Goal: Task Accomplishment & Management: Complete application form

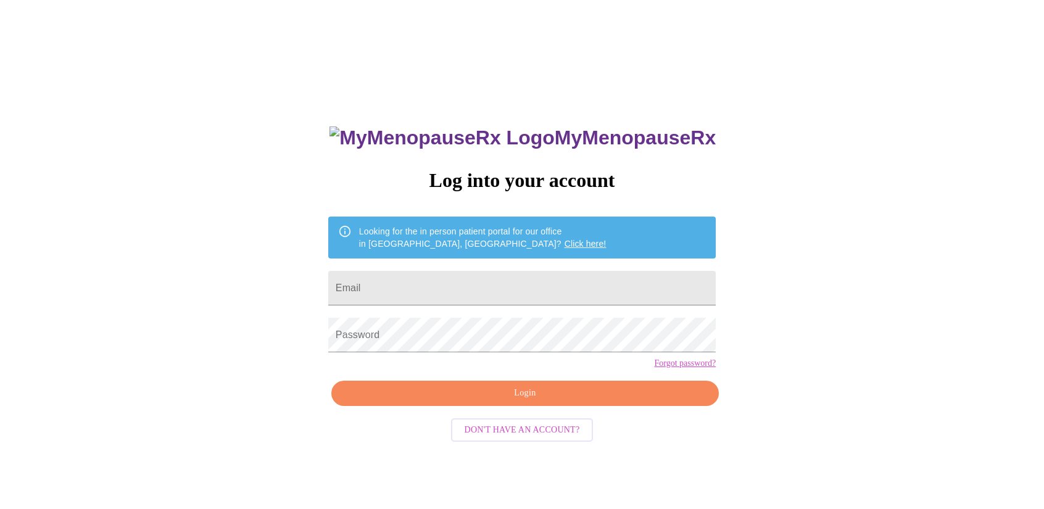
type input "[EMAIL_ADDRESS][DOMAIN_NAME]"
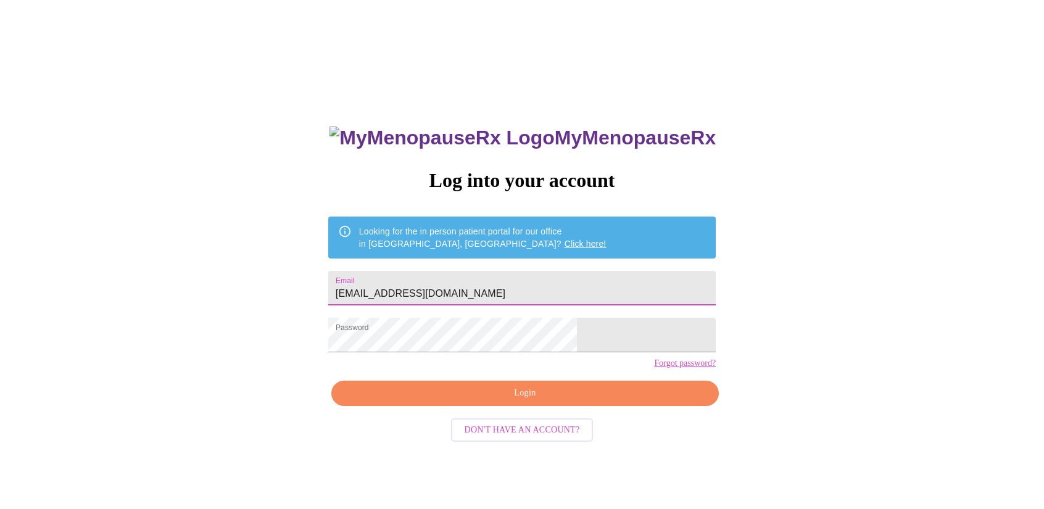
click at [536, 401] on span "Login" at bounding box center [525, 393] width 359 height 15
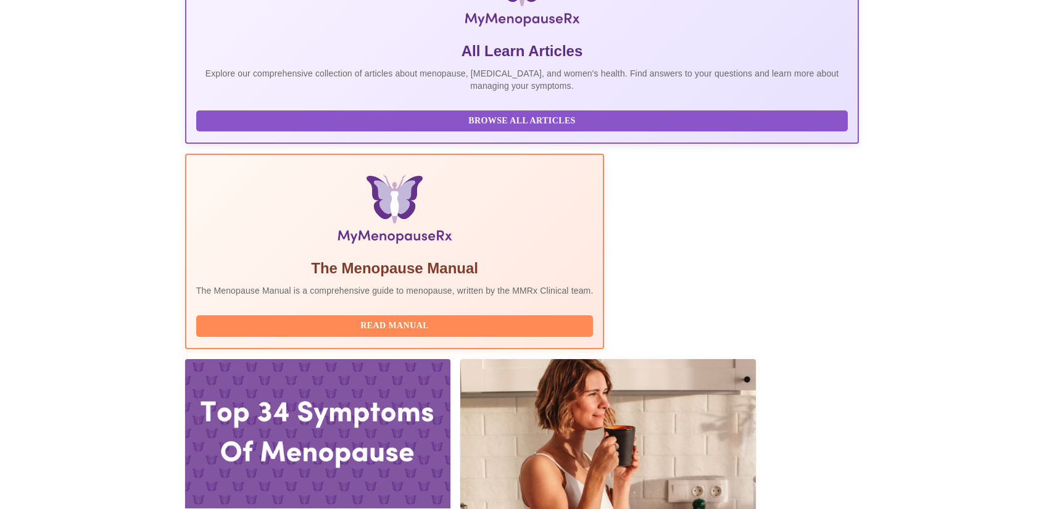
scroll to position [247, 0]
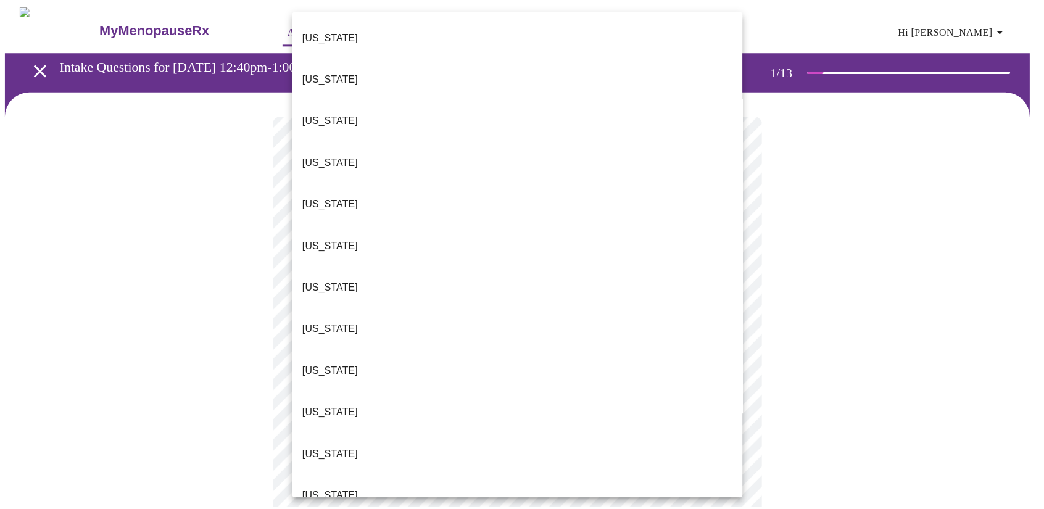
scroll to position [559, 0]
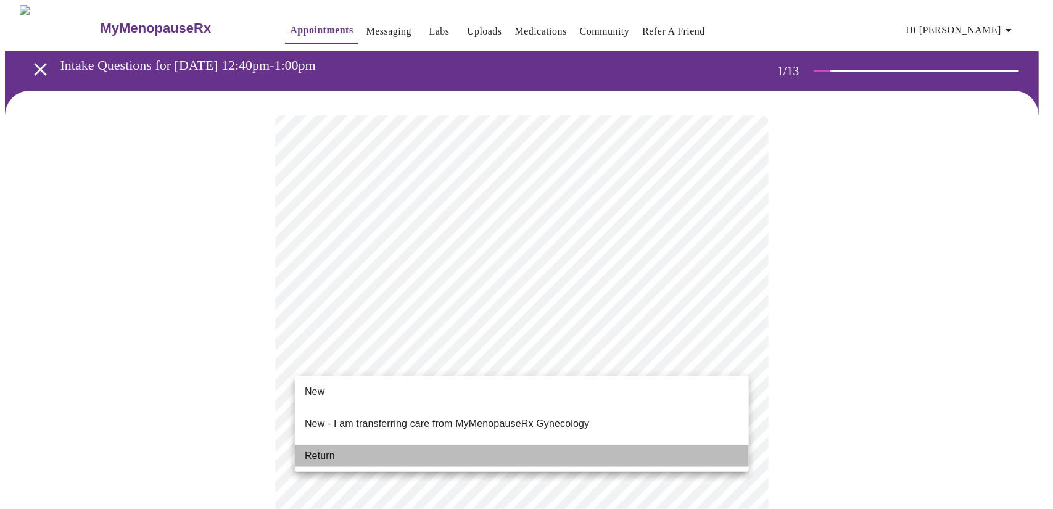
click at [368, 449] on li "Return" at bounding box center [522, 456] width 454 height 22
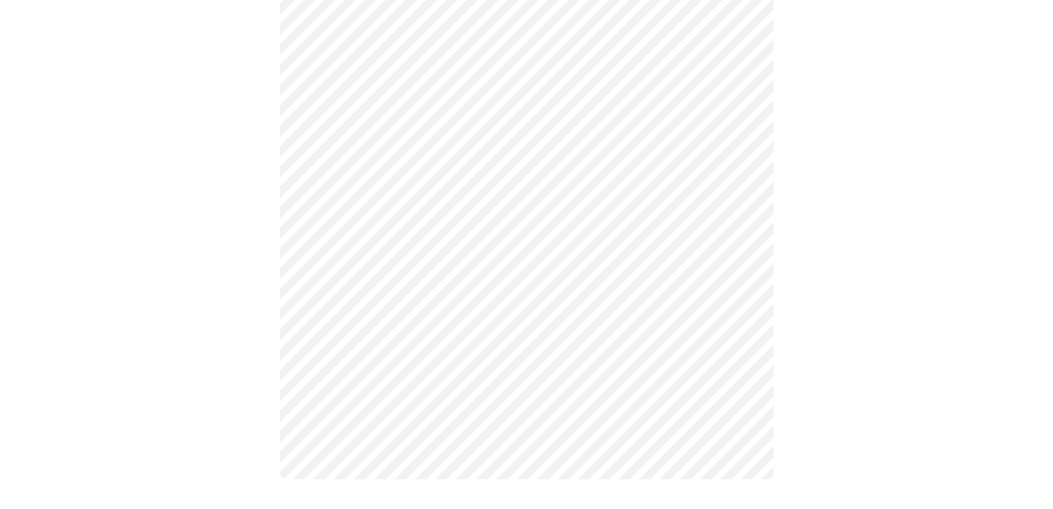
scroll to position [0, 0]
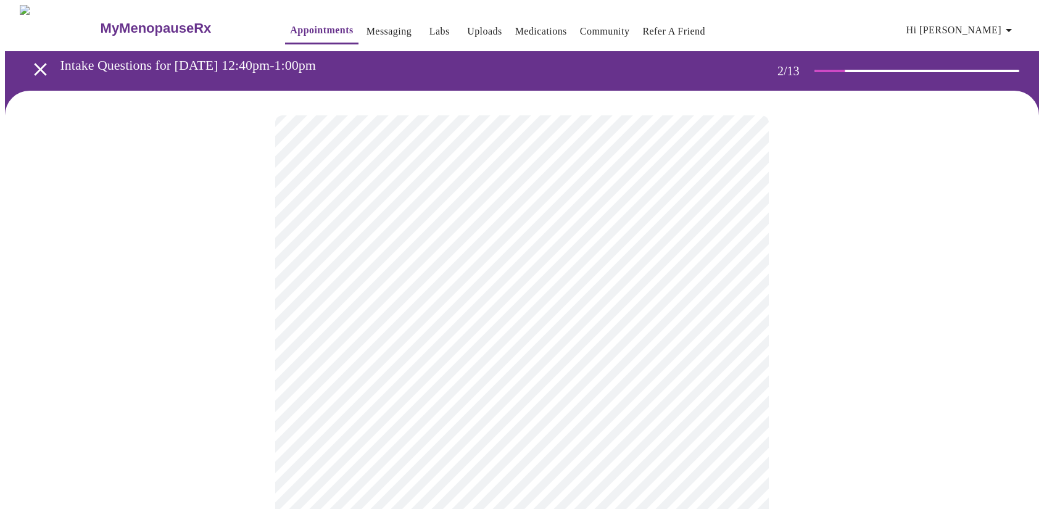
click at [737, 253] on body "MyMenopauseRx Appointments Messaging Labs Uploads Medications Community Refer a…" at bounding box center [522, 433] width 1034 height 856
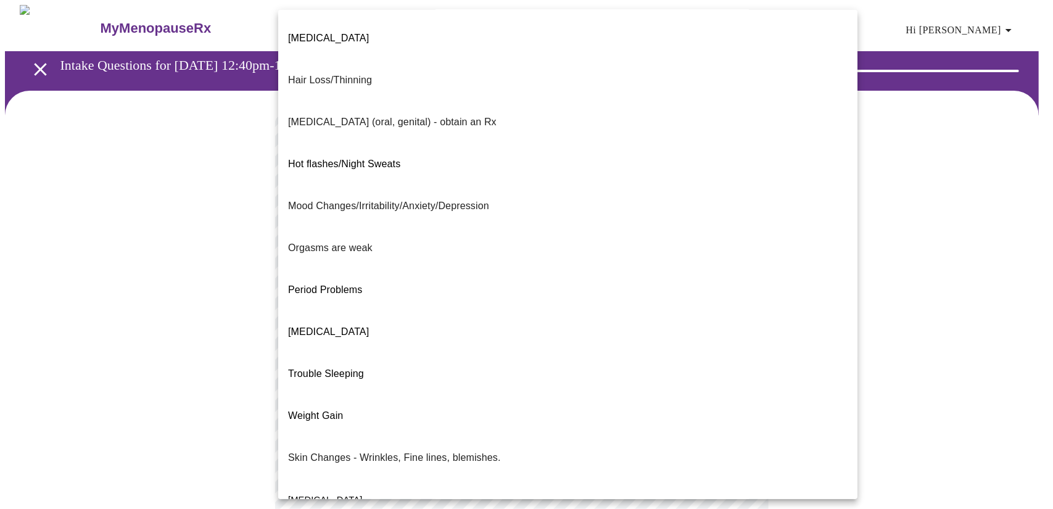
scroll to position [130, 0]
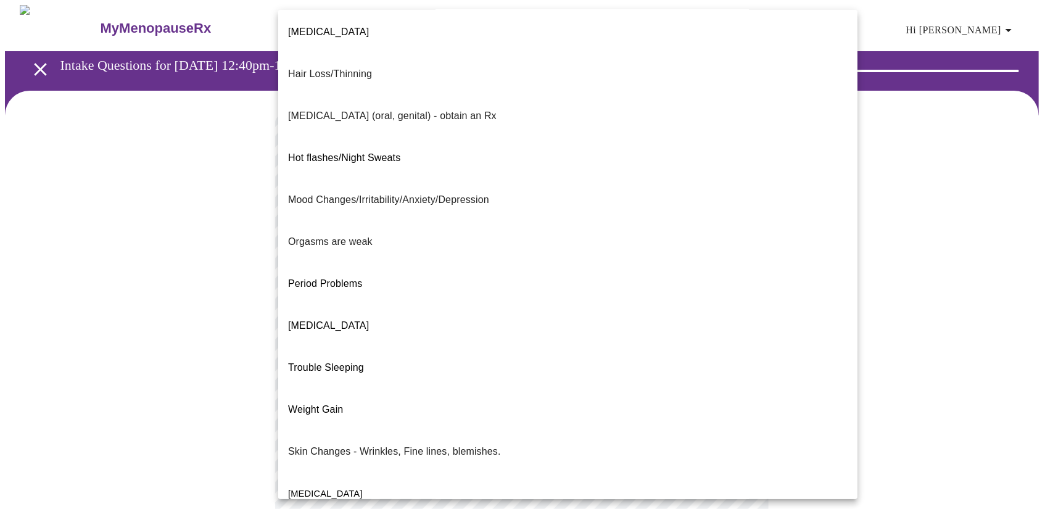
click at [562, 347] on li "Trouble Sleeping" at bounding box center [567, 368] width 579 height 42
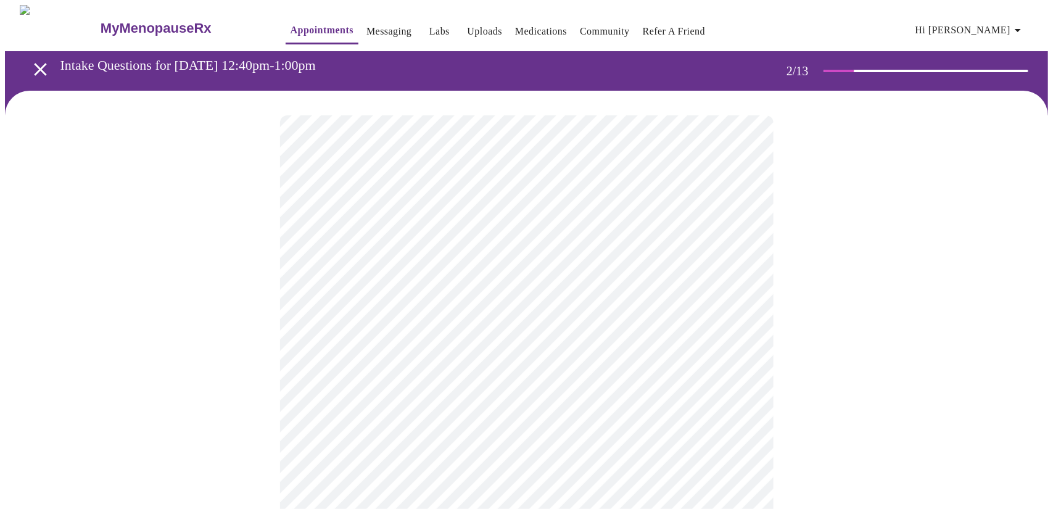
click at [739, 360] on body "MyMenopauseRx Appointments Messaging Labs Uploads Medications Community Refer a…" at bounding box center [526, 429] width 1043 height 848
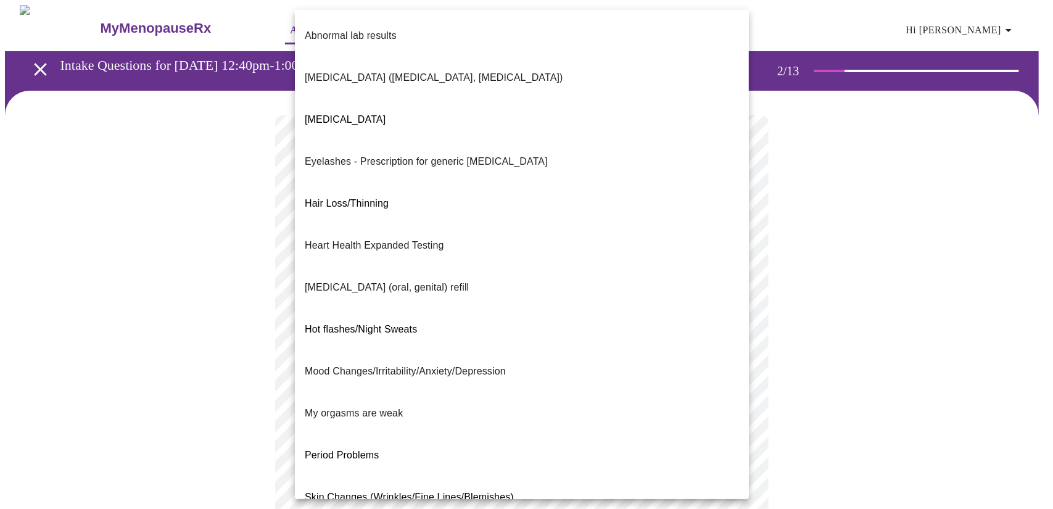
click at [739, 434] on li "Period Problems" at bounding box center [522, 455] width 454 height 42
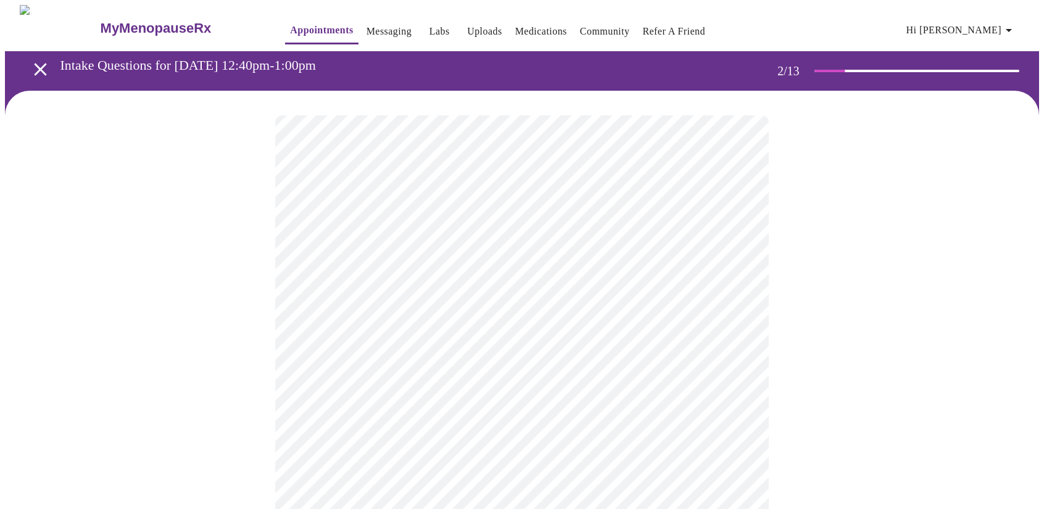
click at [737, 365] on body "MyMenopauseRx Appointments Messaging Labs Uploads Medications Community Refer a…" at bounding box center [522, 425] width 1034 height 841
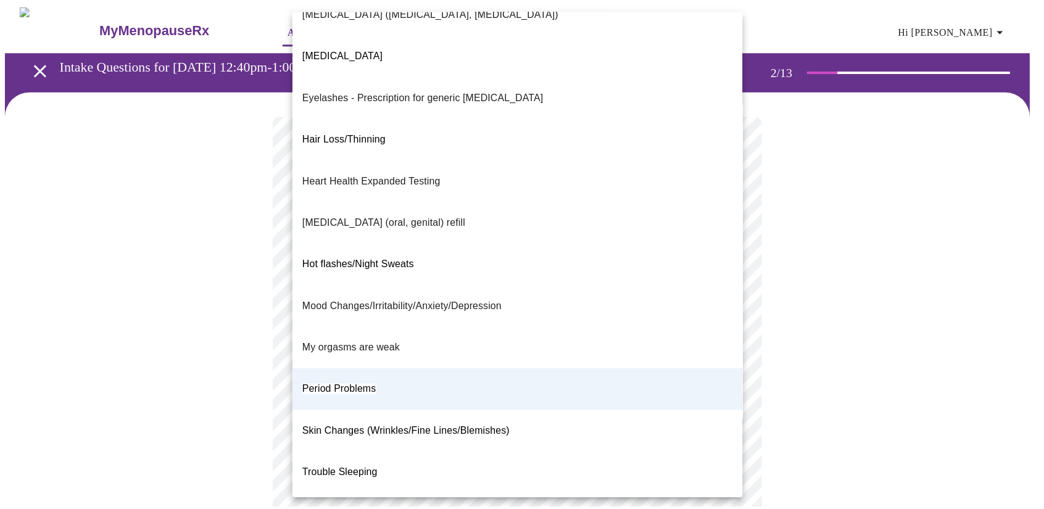
scroll to position [0, 0]
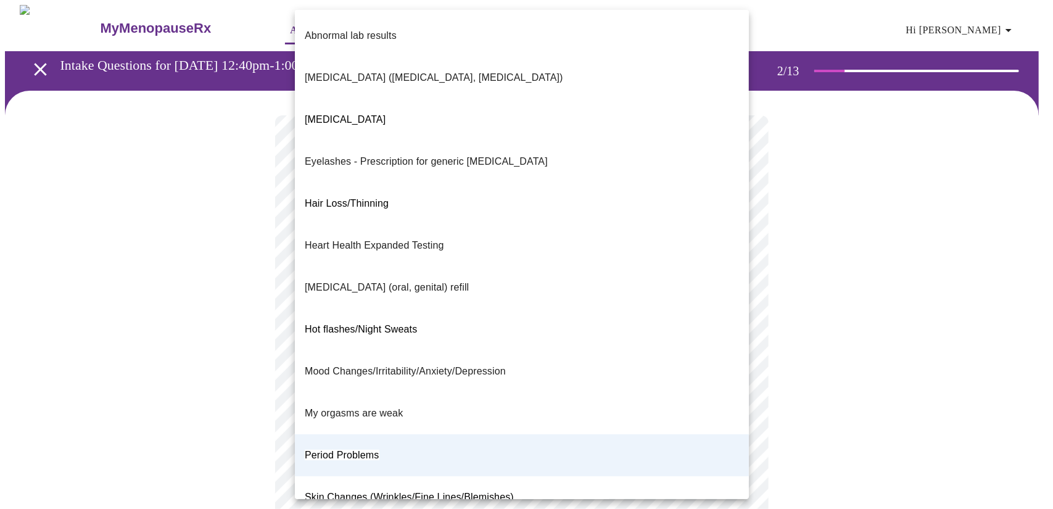
click at [465, 364] on p "Mood Changes/Irritability/Anxiety/Depression" at bounding box center [405, 371] width 201 height 15
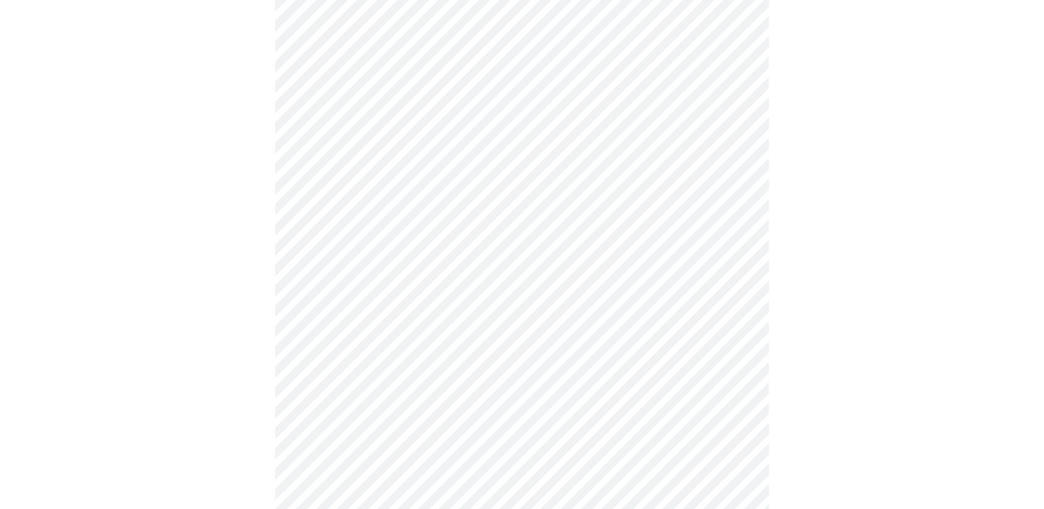
scroll to position [185, 0]
click at [739, 299] on body "MyMenopauseRx Appointments Messaging Labs Uploads Medications Community Refer a…" at bounding box center [522, 240] width 1034 height 841
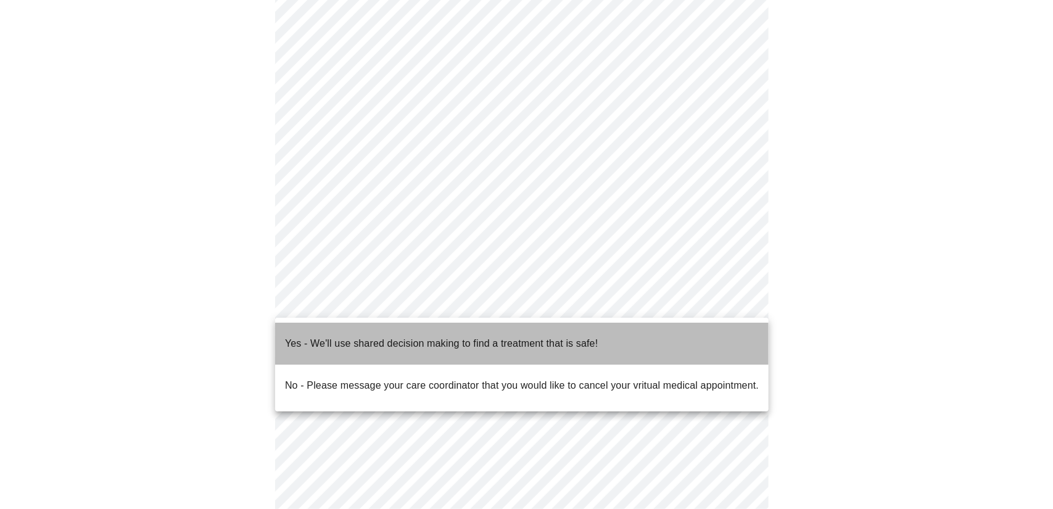
click at [586, 339] on p "Yes - We'll use shared decision making to find a treatment that is safe!" at bounding box center [441, 343] width 313 height 15
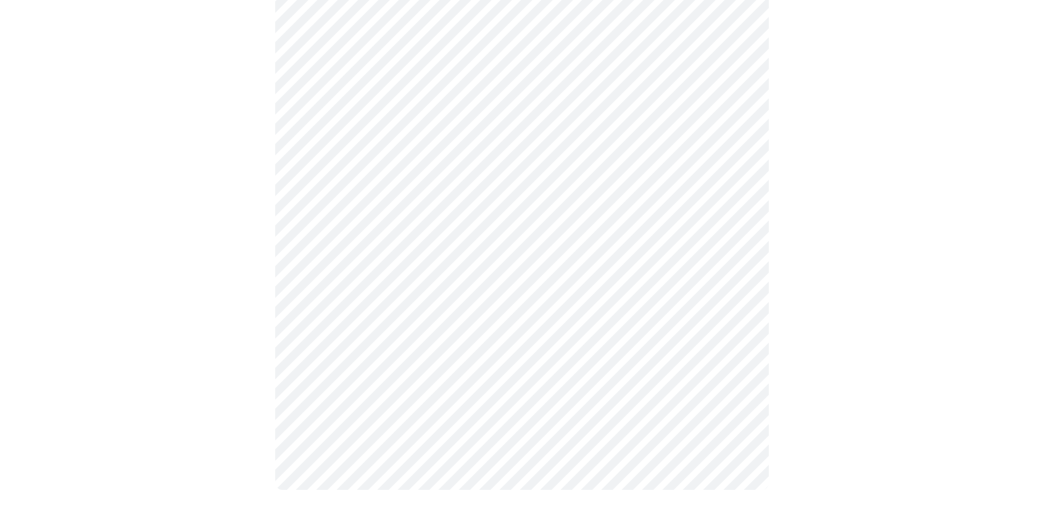
scroll to position [0, 0]
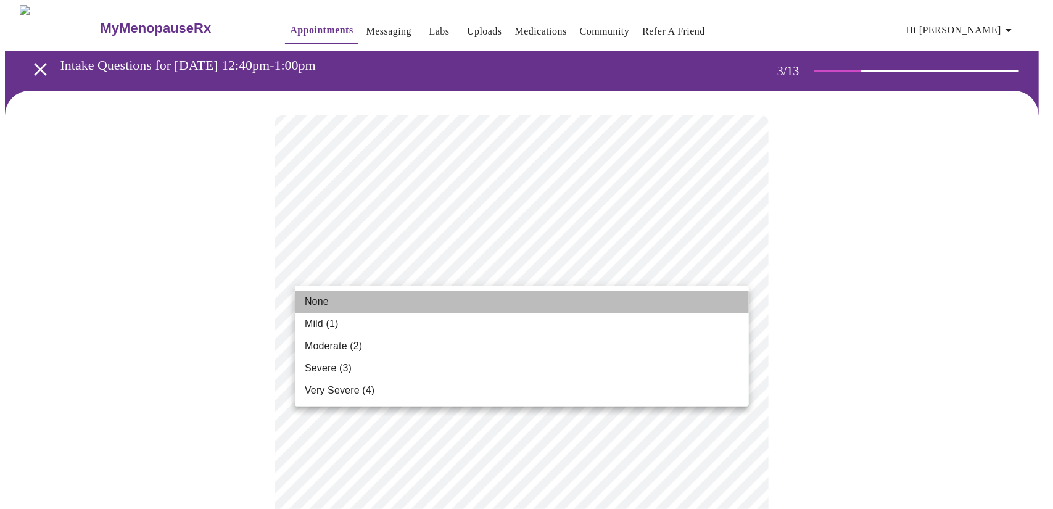
click at [499, 302] on li "None" at bounding box center [522, 302] width 454 height 22
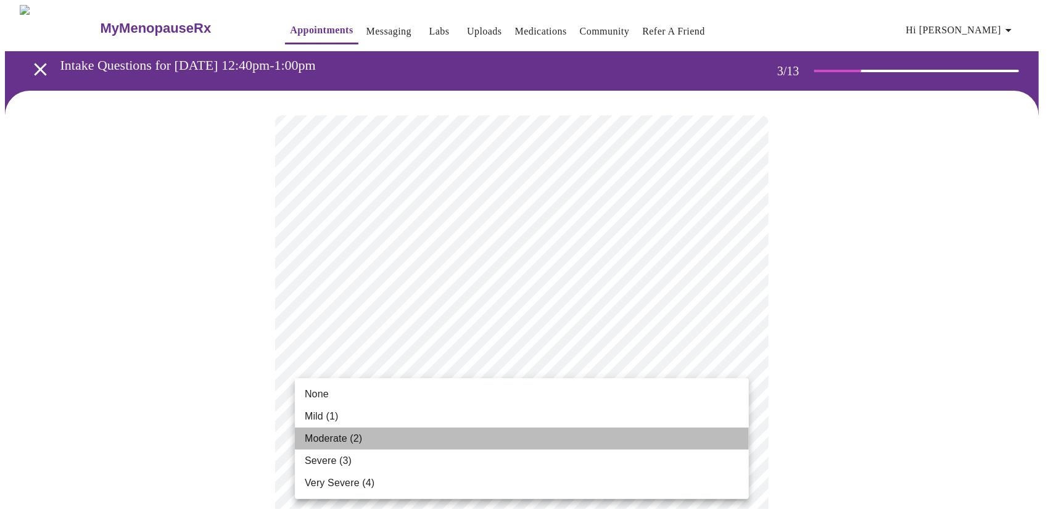
click at [367, 437] on li "Moderate (2)" at bounding box center [522, 439] width 454 height 22
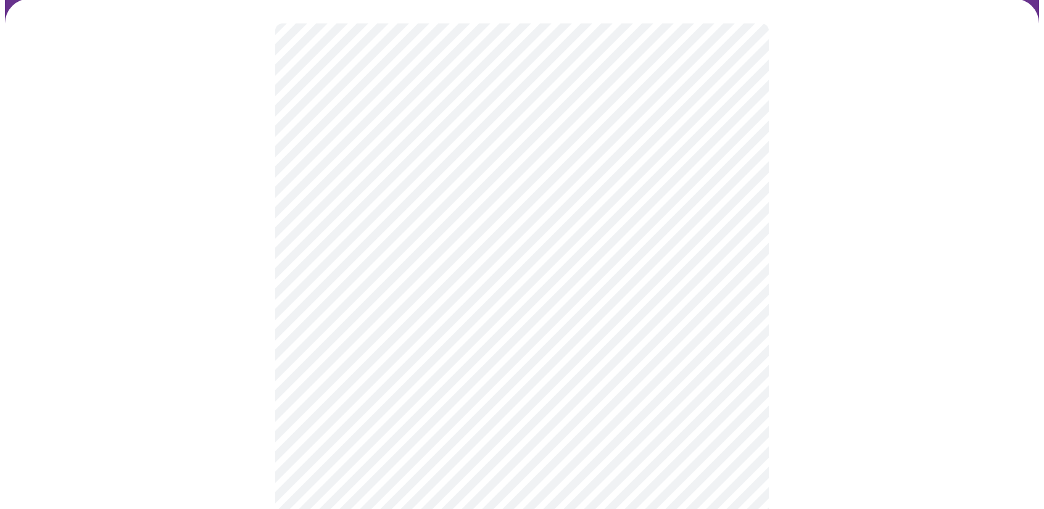
scroll to position [123, 0]
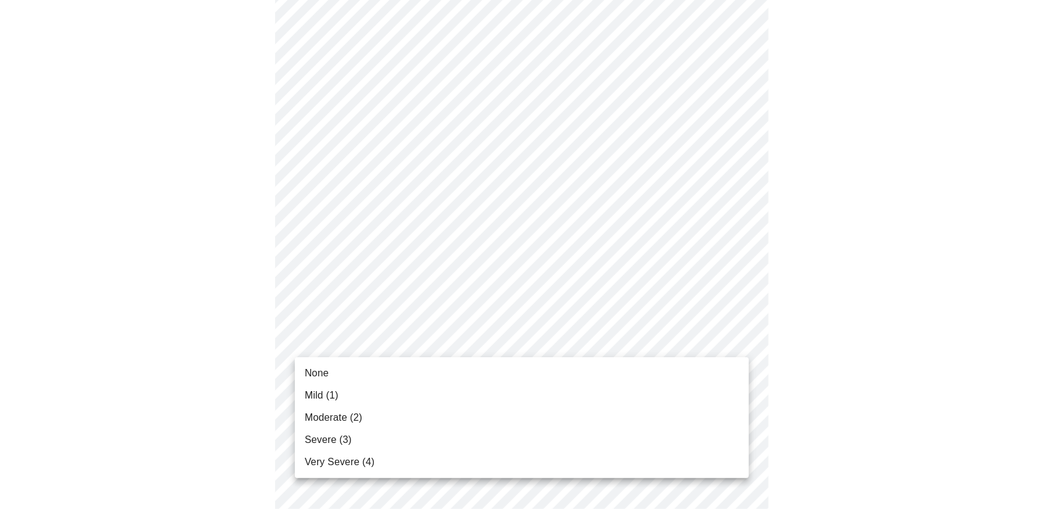
click at [442, 444] on li "Severe (3)" at bounding box center [522, 440] width 454 height 22
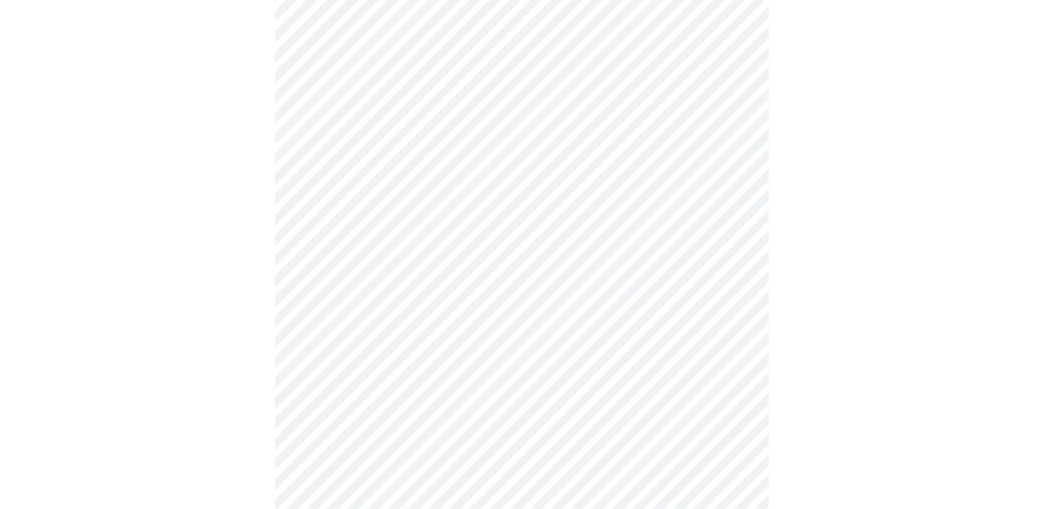
scroll to position [309, 0]
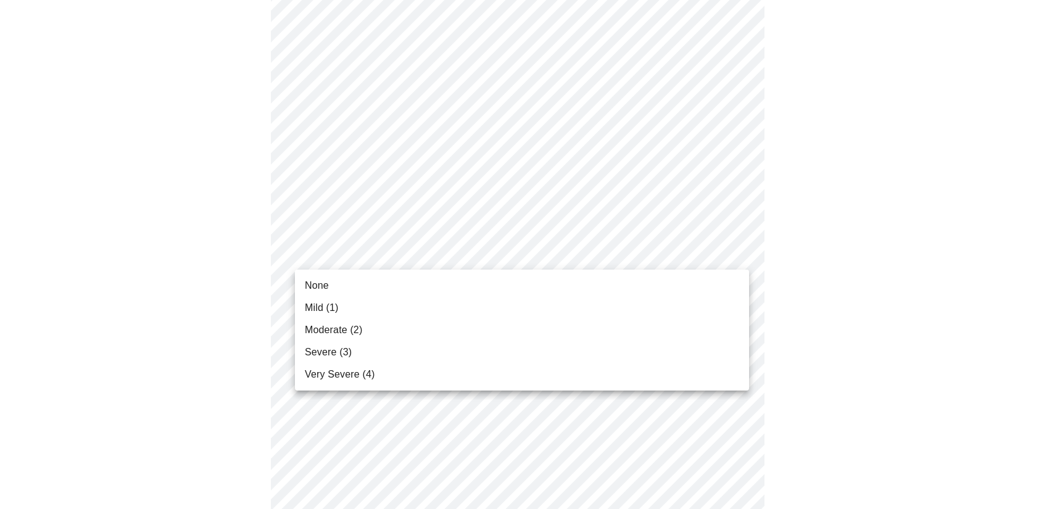
click at [436, 253] on body "MyMenopauseRx Appointments Messaging Labs Uploads Medications Community Refer a…" at bounding box center [522, 491] width 1034 height 1590
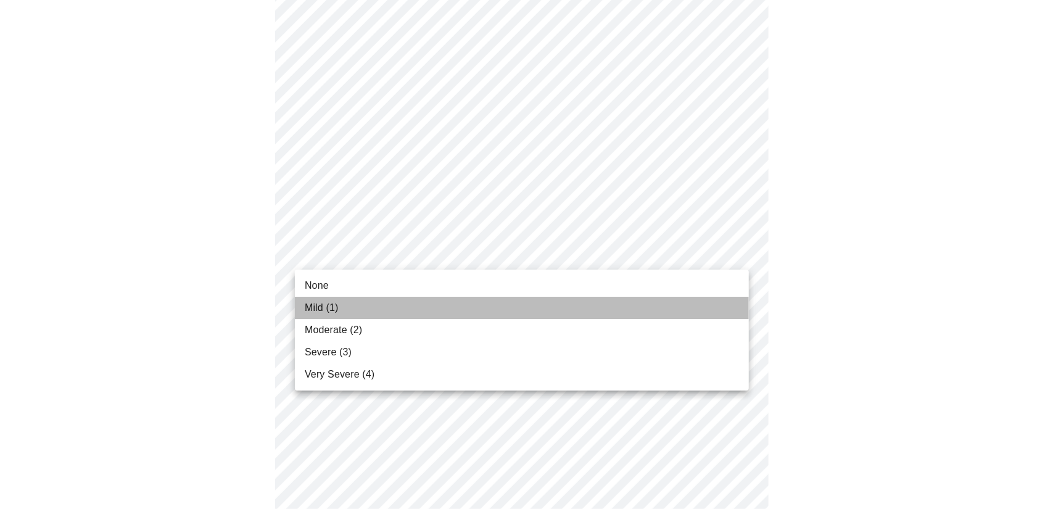
click at [389, 318] on li "Mild (1)" at bounding box center [522, 308] width 454 height 22
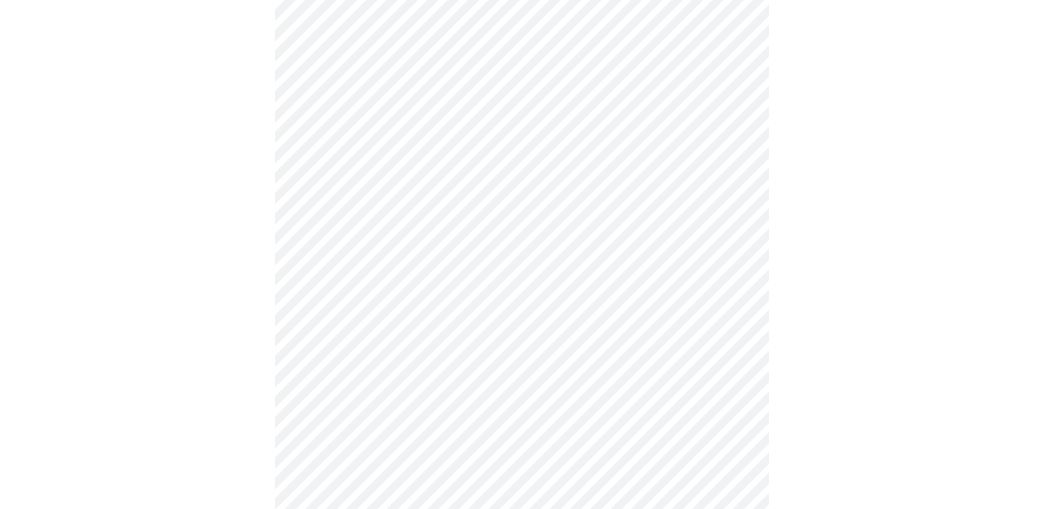
scroll to position [370, 0]
click at [549, 273] on body "MyMenopauseRx Appointments Messaging Labs Uploads Medications Community Refer a…" at bounding box center [522, 421] width 1034 height 1572
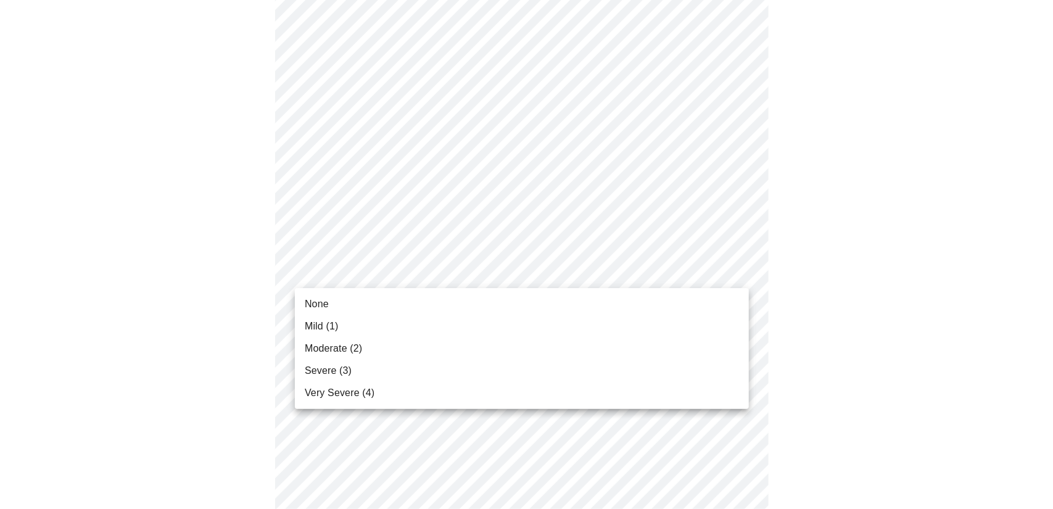
click at [420, 347] on li "Moderate (2)" at bounding box center [522, 349] width 454 height 22
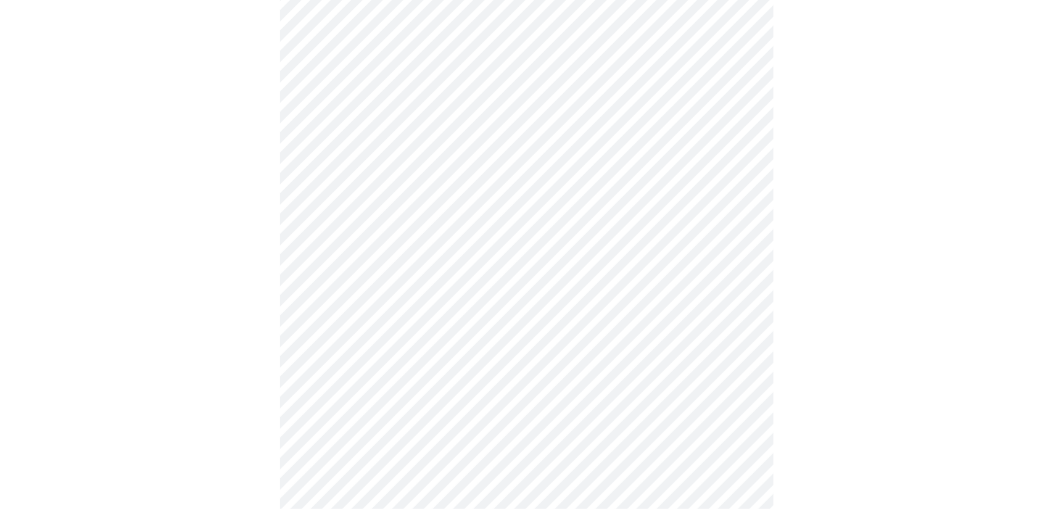
click at [533, 263] on body "MyMenopauseRx Appointments Messaging Labs Uploads Medications Community Refer a…" at bounding box center [526, 412] width 1043 height 1555
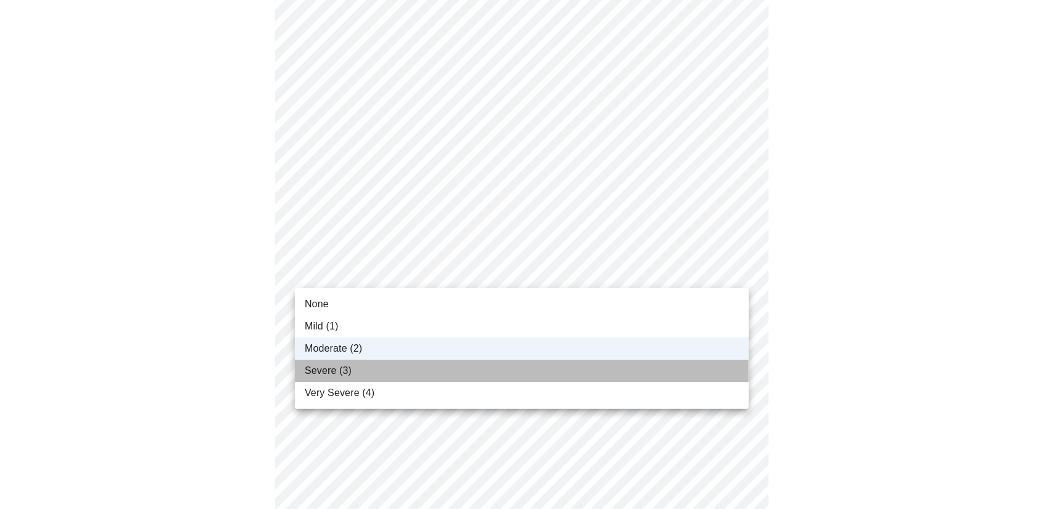
click at [383, 375] on li "Severe (3)" at bounding box center [522, 371] width 454 height 22
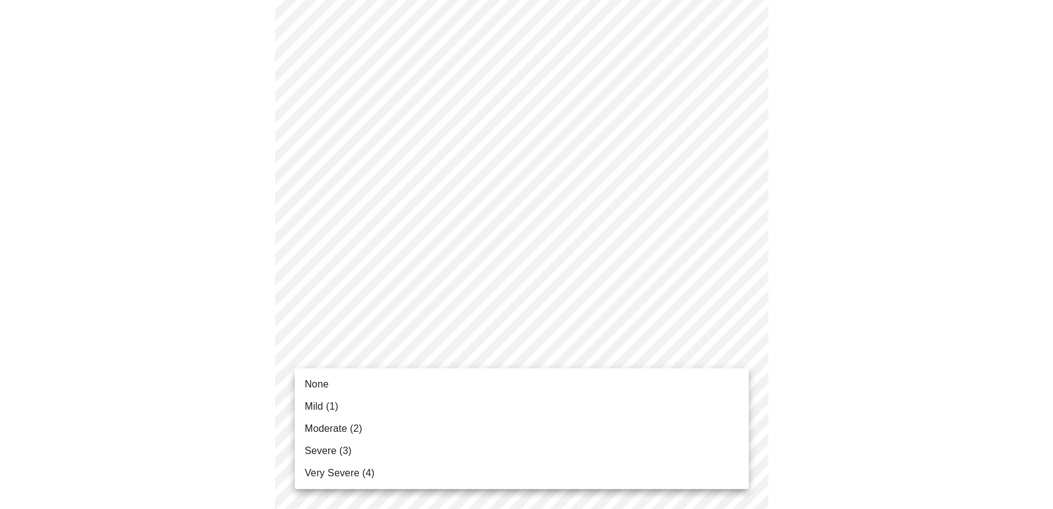
click at [452, 346] on body "MyMenopauseRx Appointments Messaging Labs Uploads Medications Community Refer a…" at bounding box center [526, 412] width 1043 height 1555
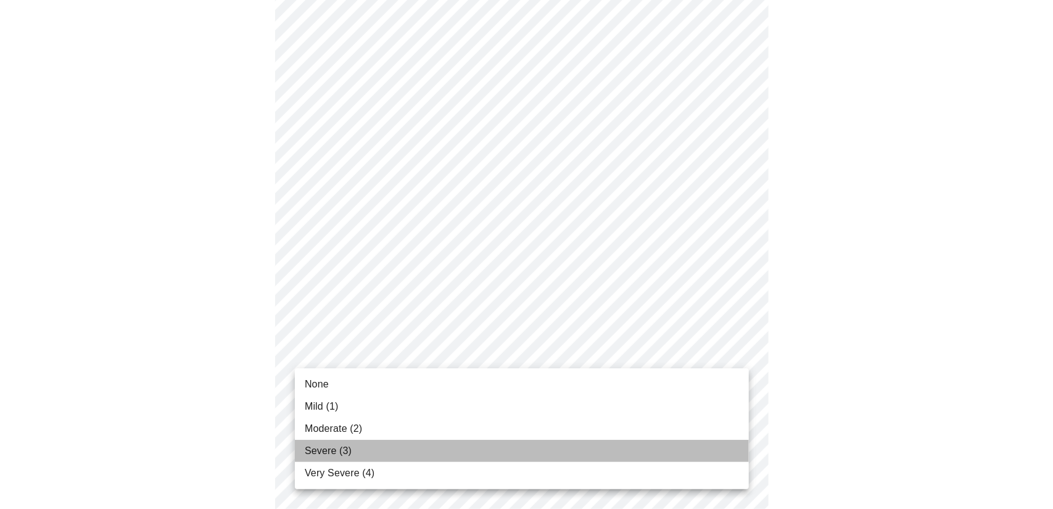
click at [377, 451] on li "Severe (3)" at bounding box center [522, 451] width 454 height 22
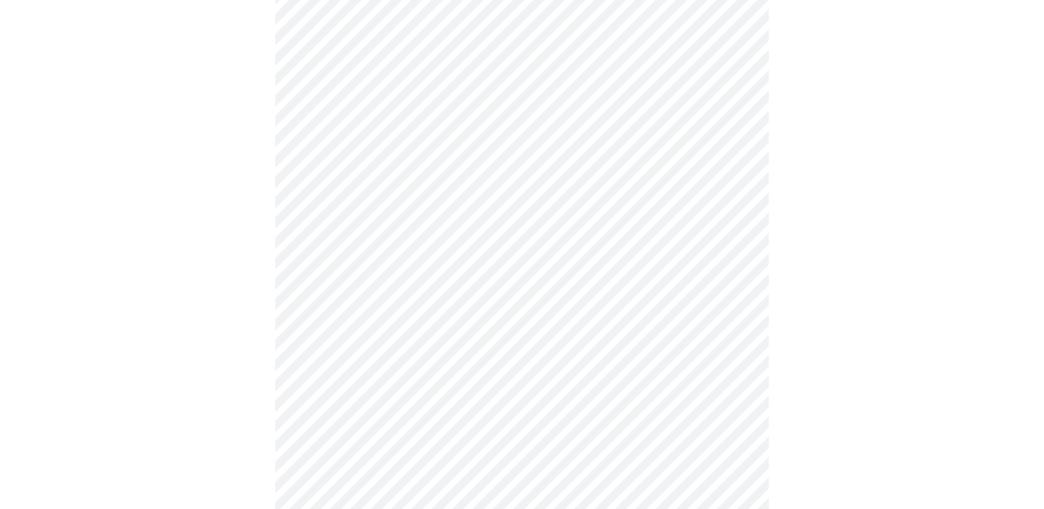
scroll to position [555, 0]
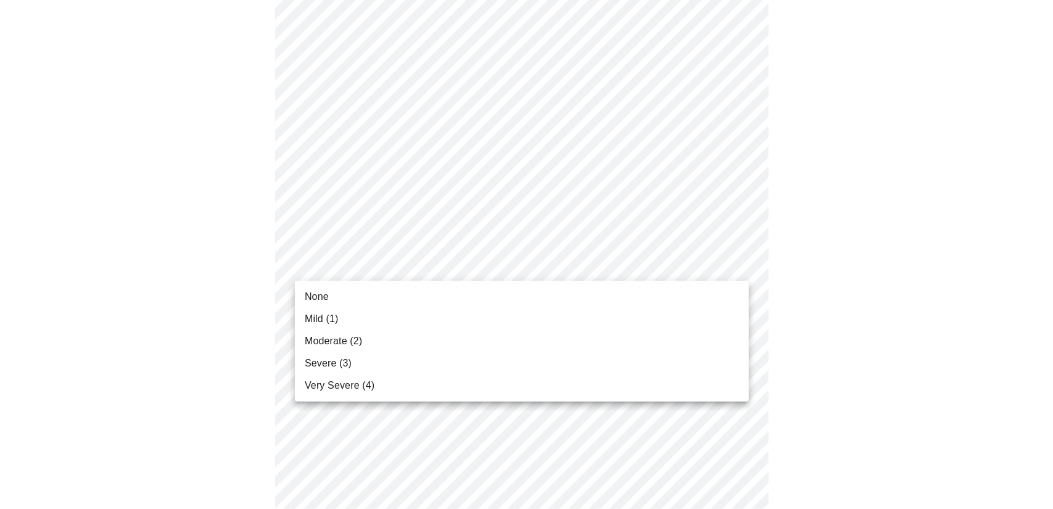
click at [436, 265] on body "MyMenopauseRx Appointments Messaging Labs Uploads Medications Community Refer a…" at bounding box center [526, 219] width 1043 height 1538
click at [369, 332] on li "Moderate (2)" at bounding box center [522, 341] width 454 height 22
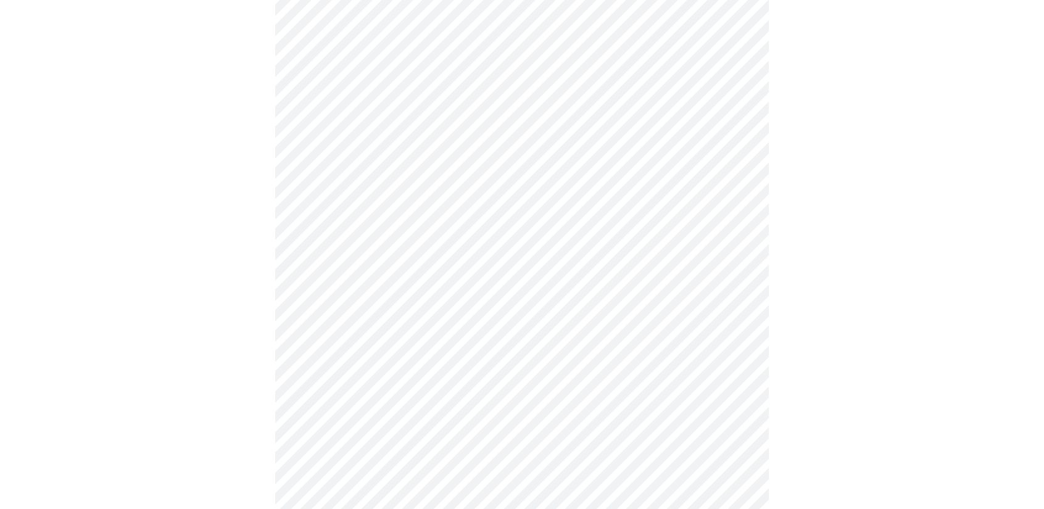
scroll to position [679, 0]
click at [471, 230] on body "MyMenopauseRx Appointments Messaging Labs Uploads Medications Community Refer a…" at bounding box center [522, 86] width 1034 height 1520
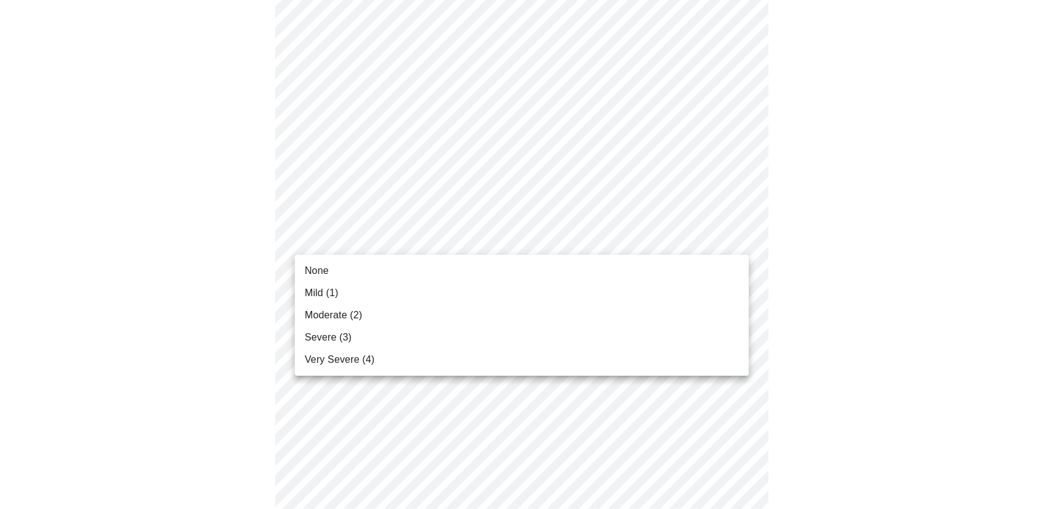
click at [439, 273] on li "None" at bounding box center [522, 271] width 454 height 22
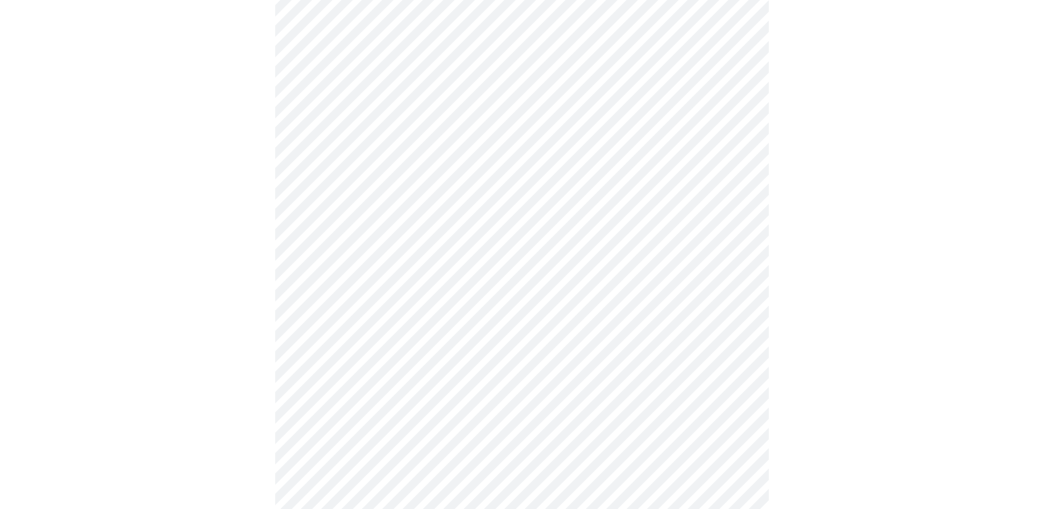
scroll to position [740, 0]
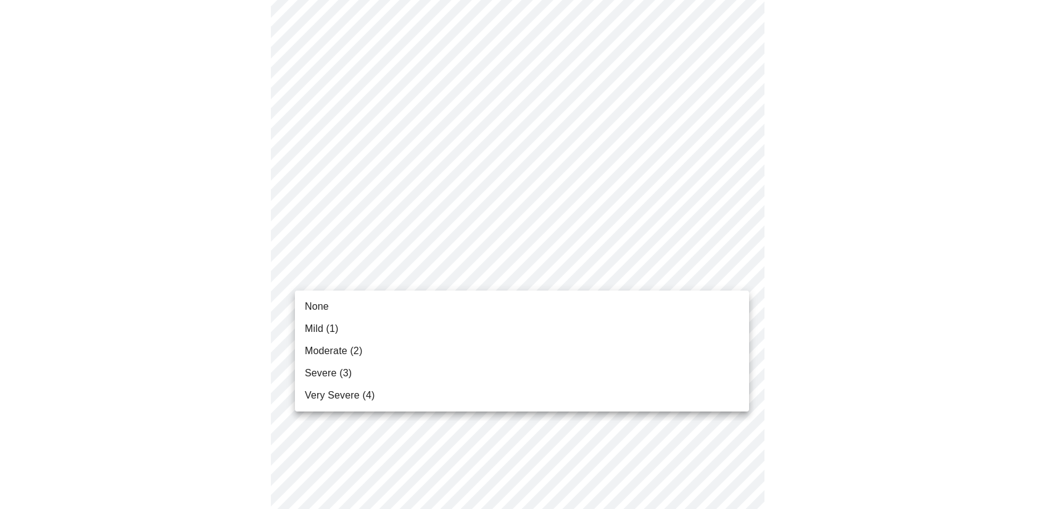
click at [499, 275] on body "MyMenopauseRx Appointments Messaging Labs Uploads Medications Community Refer a…" at bounding box center [522, 15] width 1034 height 1503
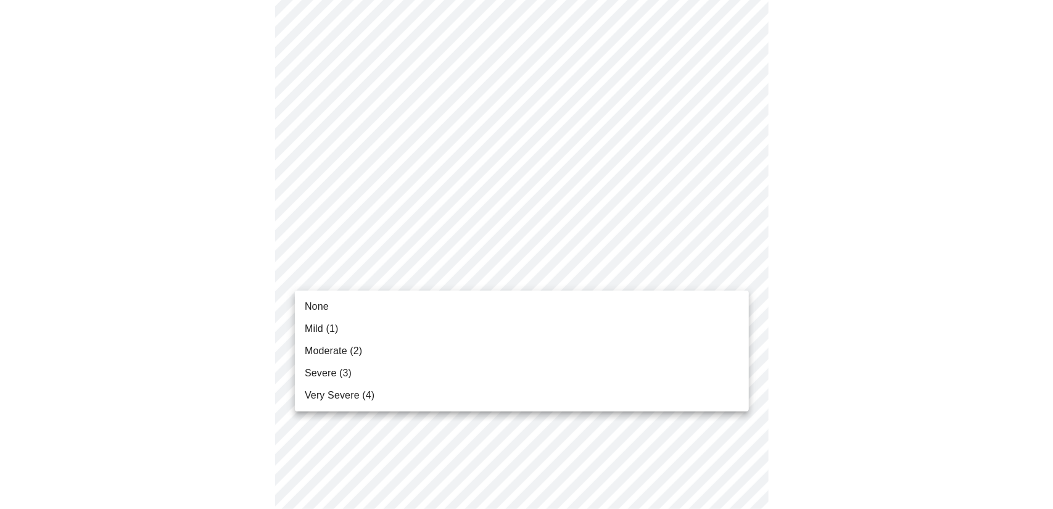
click at [426, 331] on li "Mild (1)" at bounding box center [522, 329] width 454 height 22
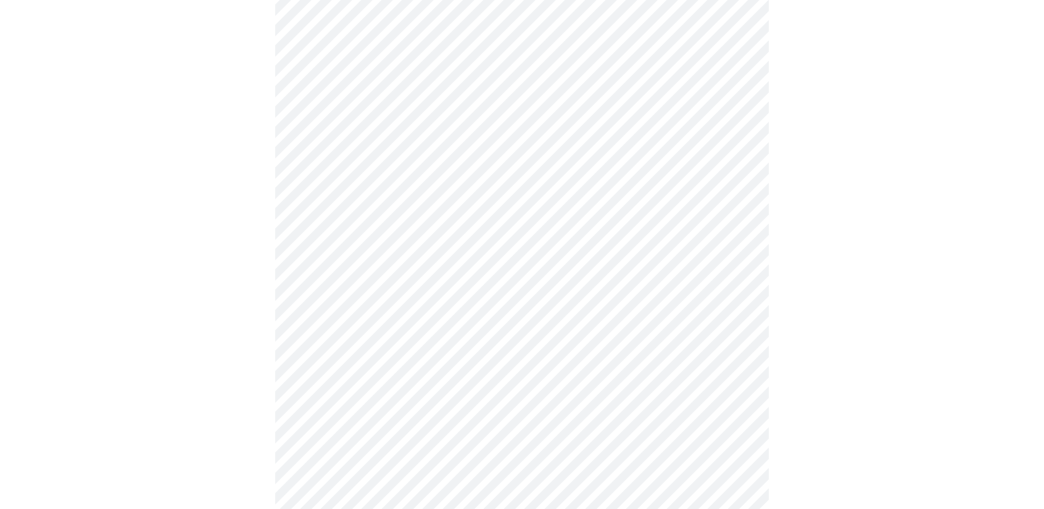
scroll to position [864, 0]
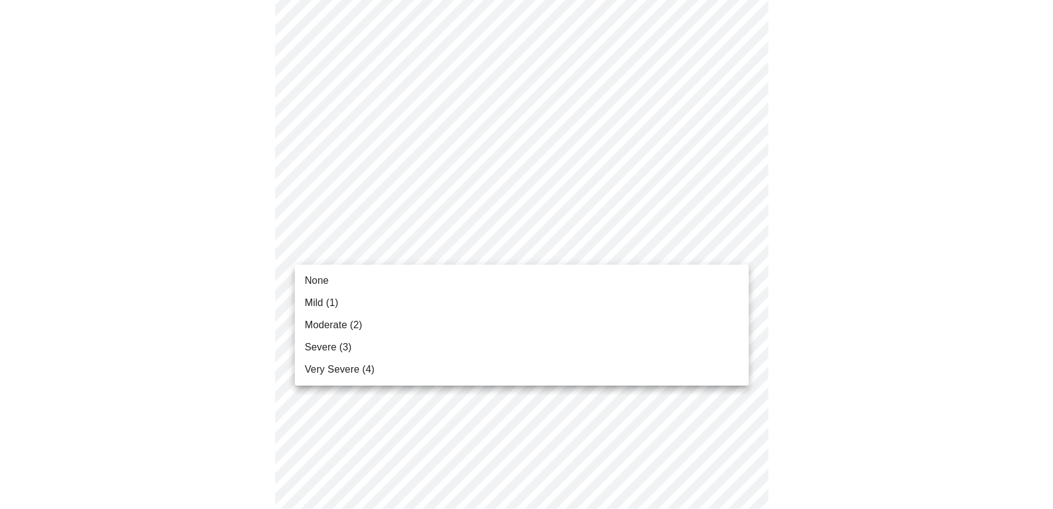
click at [404, 280] on li "None" at bounding box center [522, 281] width 454 height 22
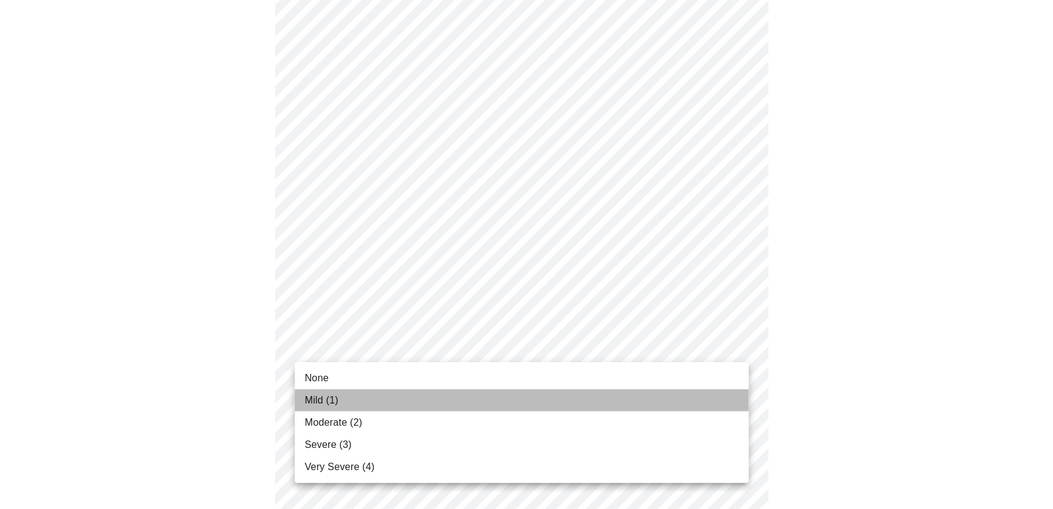
click at [375, 402] on li "Mild (1)" at bounding box center [522, 400] width 454 height 22
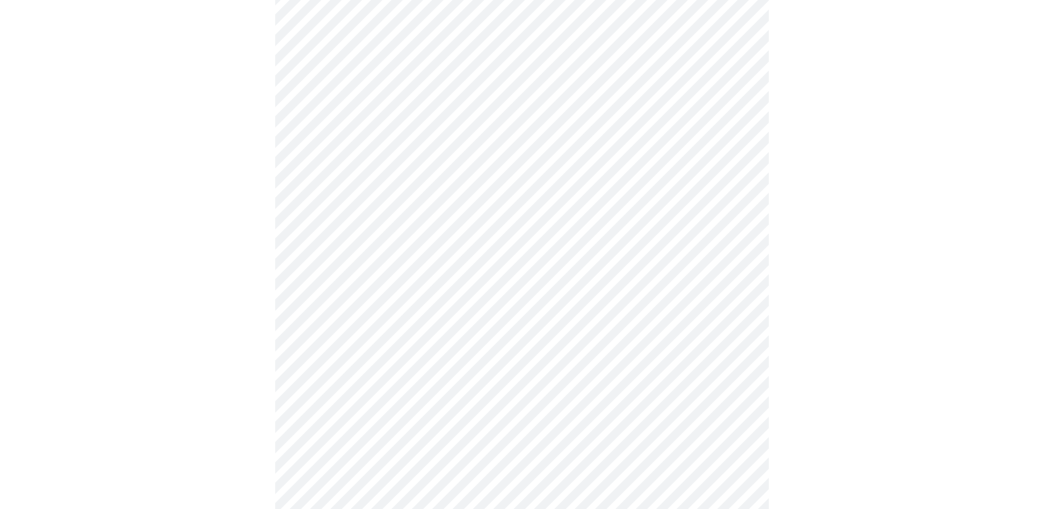
scroll to position [432, 0]
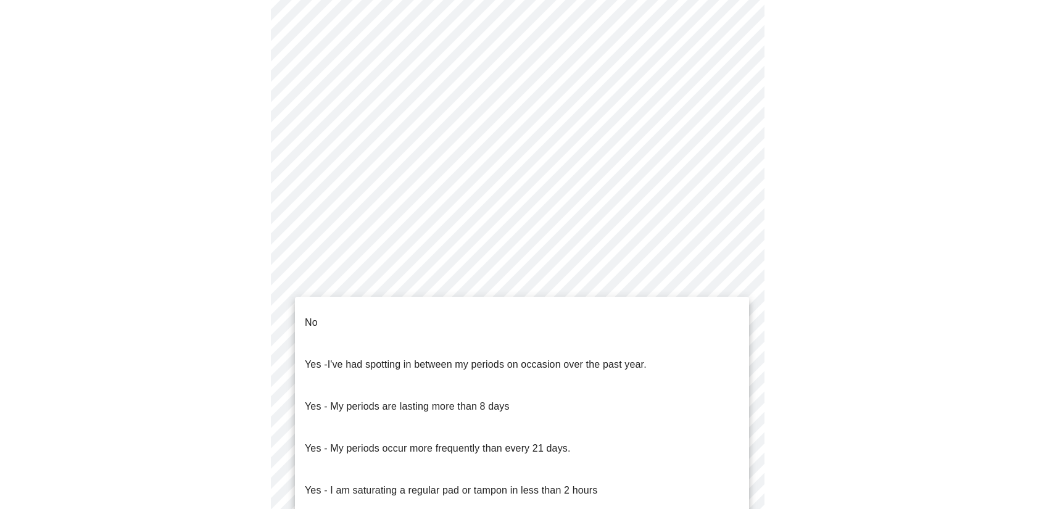
click at [600, 317] on body "MyMenopauseRx Appointments Messaging Labs Uploads Medications Community Refer a…" at bounding box center [522, 181] width 1034 height 1216
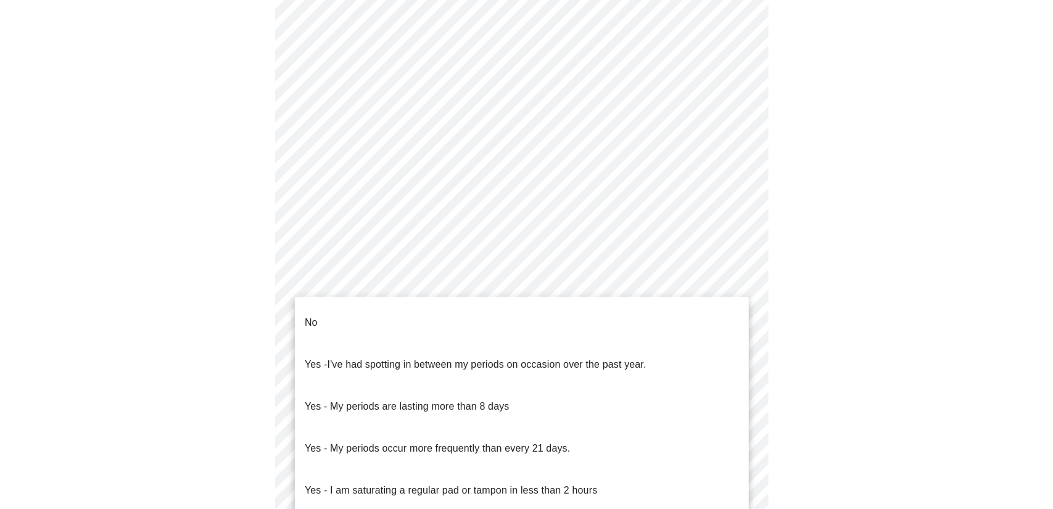
click at [381, 313] on li "No" at bounding box center [522, 323] width 454 height 42
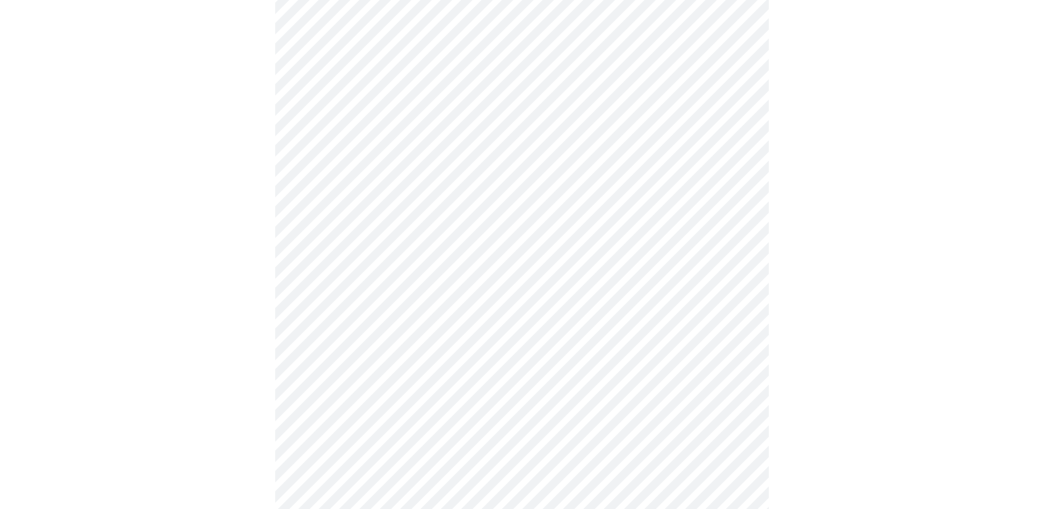
scroll to position [617, 0]
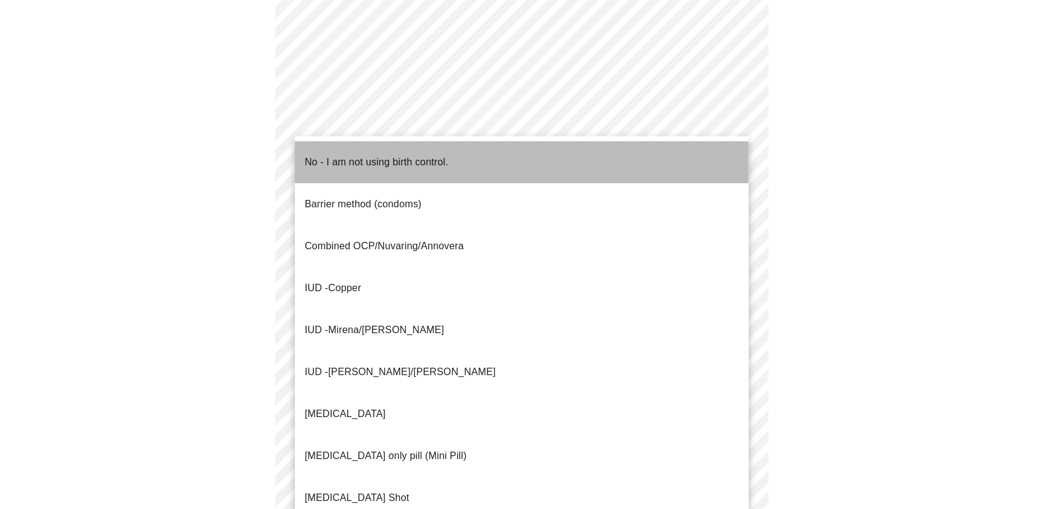
click at [403, 158] on p "No - I am not using birth control." at bounding box center [377, 162] width 144 height 15
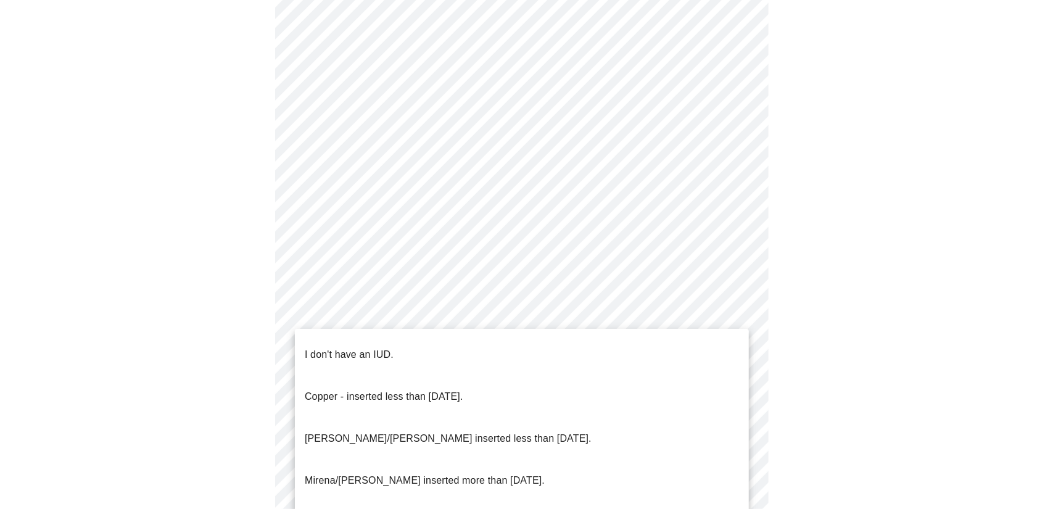
click at [388, 347] on p "I don't have an IUD." at bounding box center [349, 354] width 89 height 15
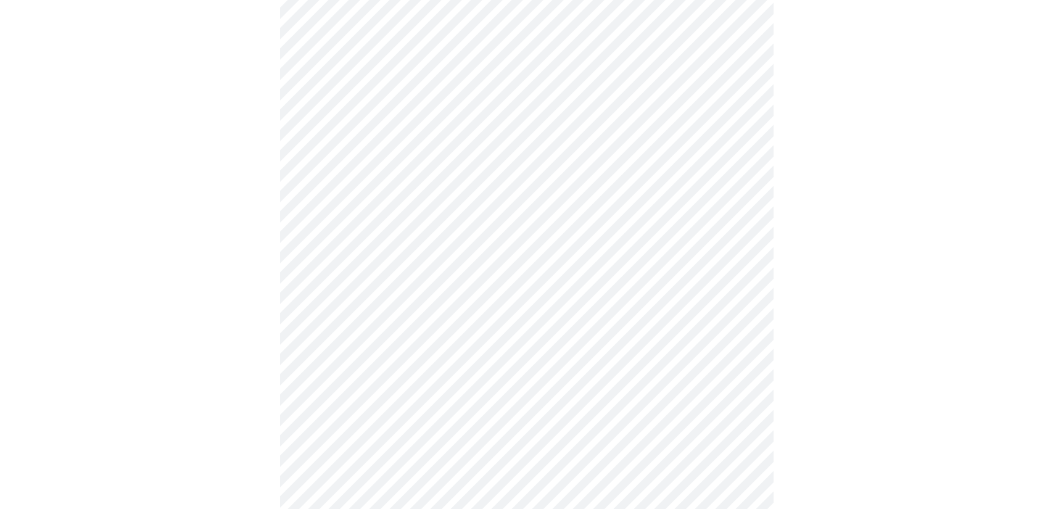
scroll to position [679, 0]
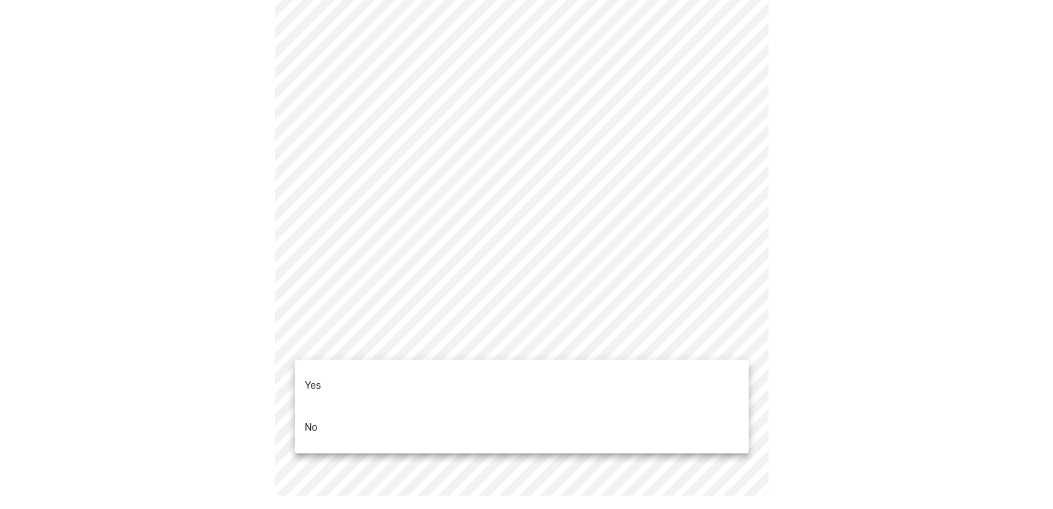
click at [336, 409] on li "No" at bounding box center [522, 428] width 454 height 42
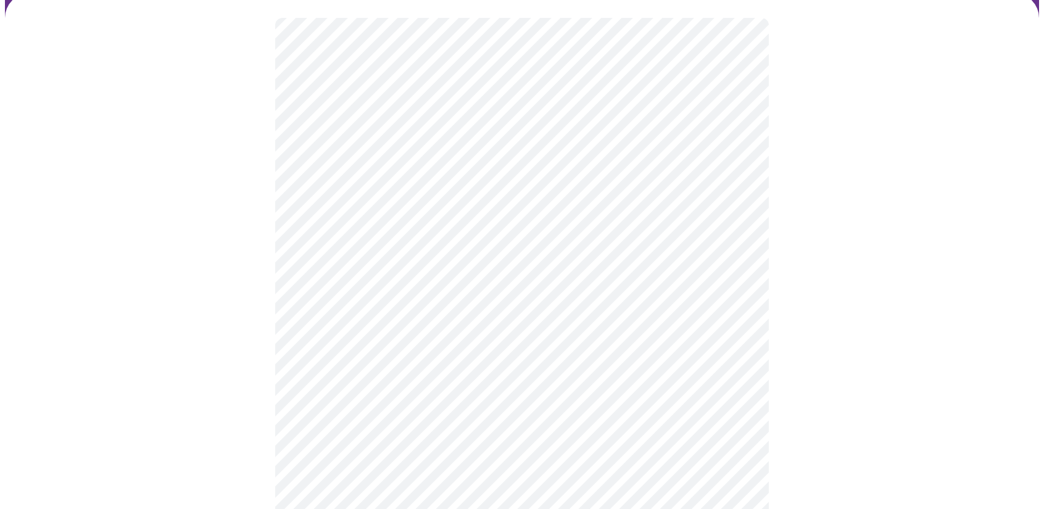
scroll to position [123, 0]
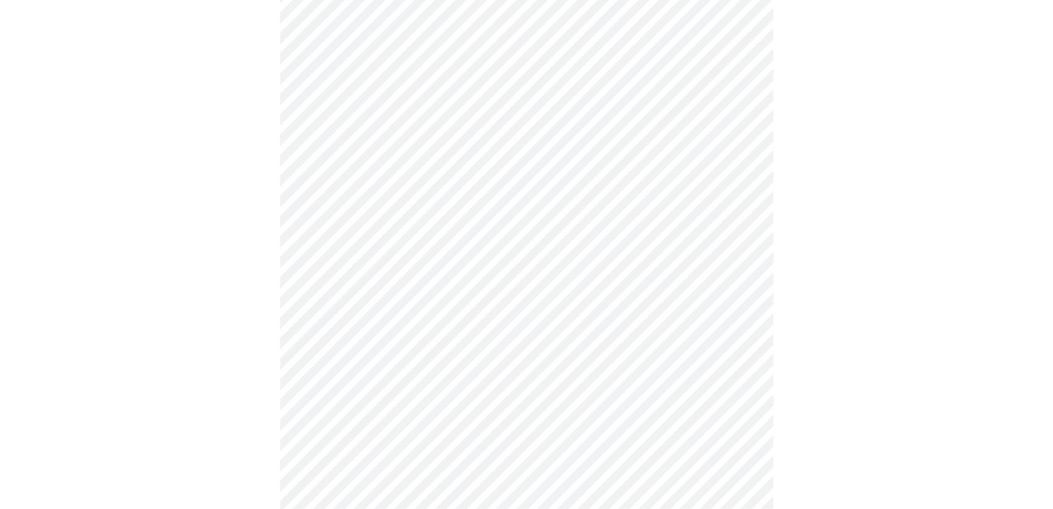
click at [719, 304] on body "MyMenopauseRx Appointments Messaging Labs Uploads Medications Community Refer a…" at bounding box center [526, 338] width 1043 height 912
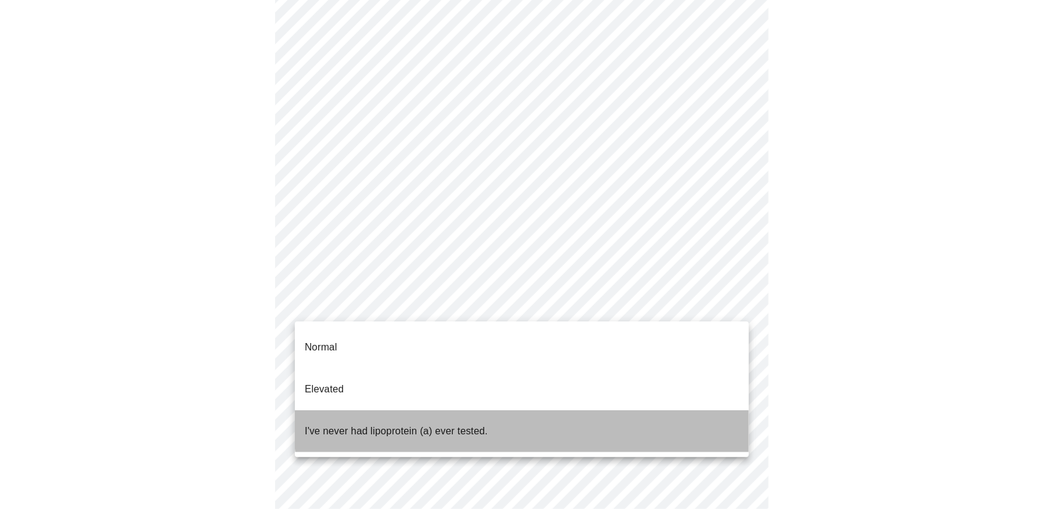
click at [634, 410] on li "I've never had lipoprotein (a) ever tested." at bounding box center [522, 431] width 454 height 42
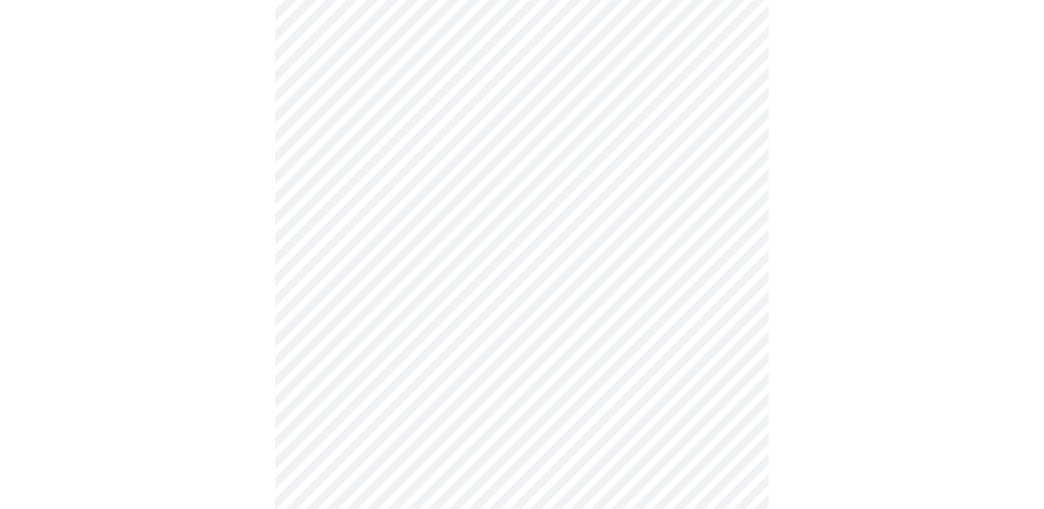
scroll to position [0, 0]
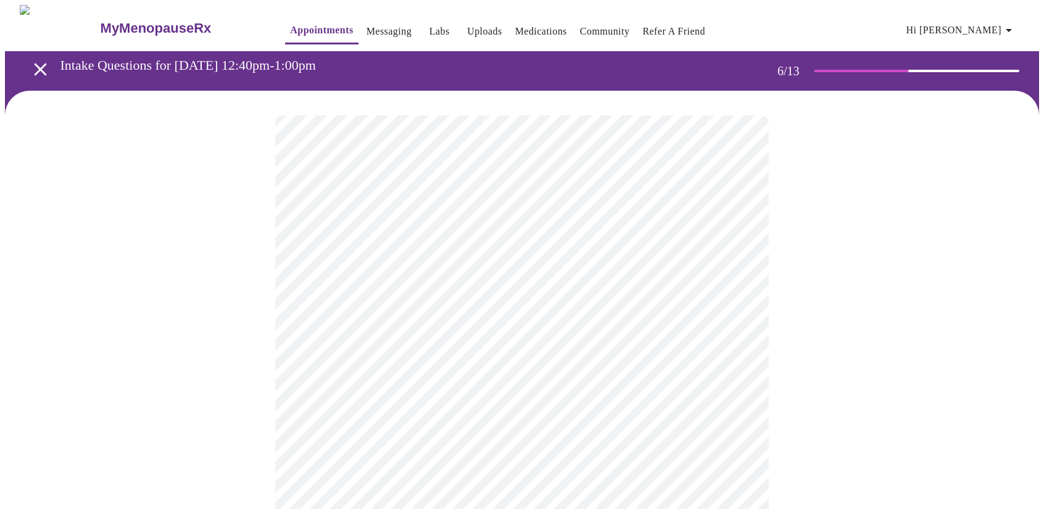
click at [929, 367] on div at bounding box center [522, 373] width 1034 height 565
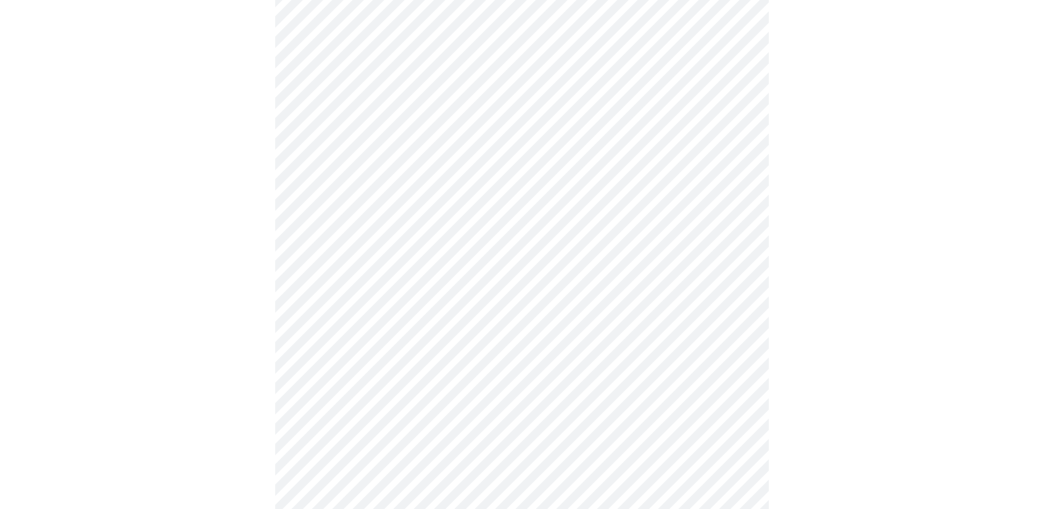
scroll to position [3147, 0]
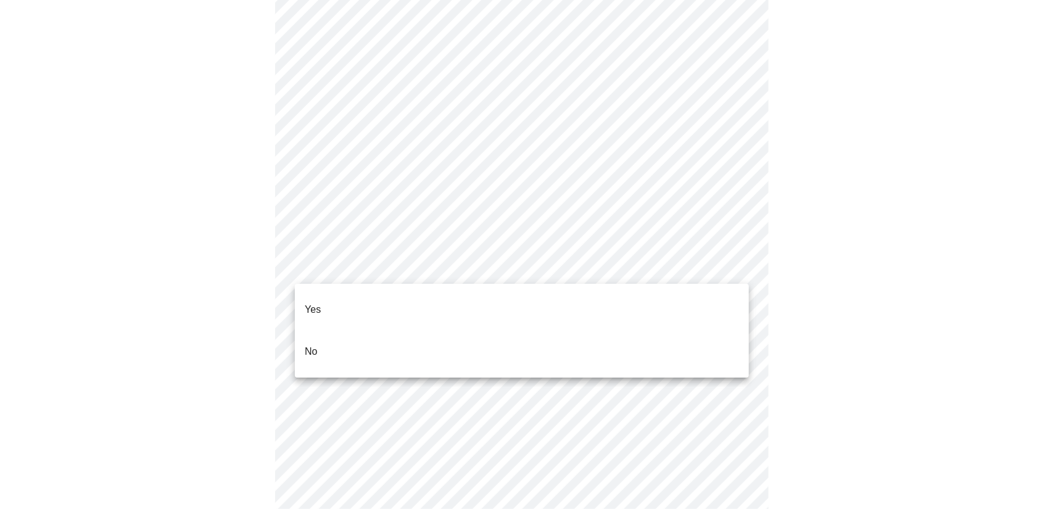
click at [505, 346] on li "No" at bounding box center [522, 352] width 454 height 42
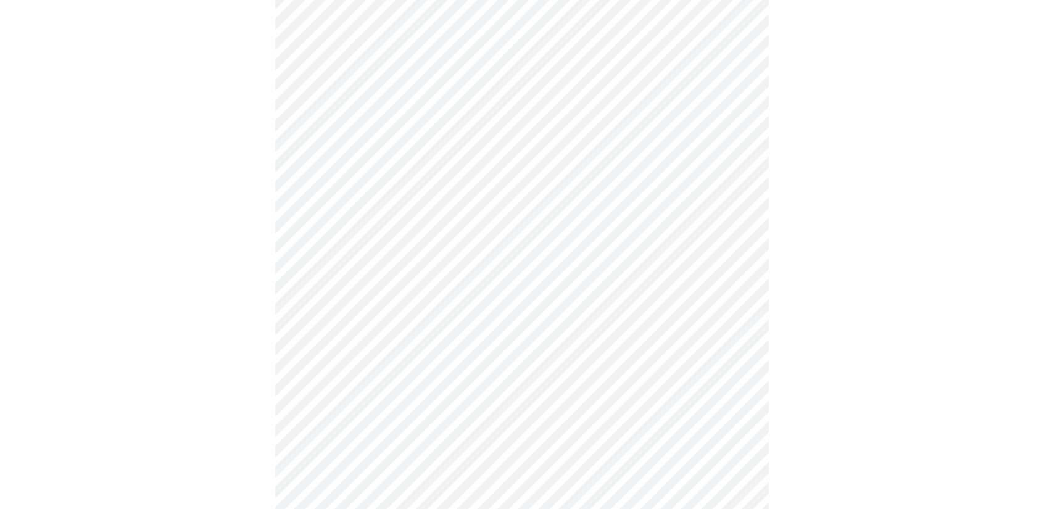
scroll to position [3332, 0]
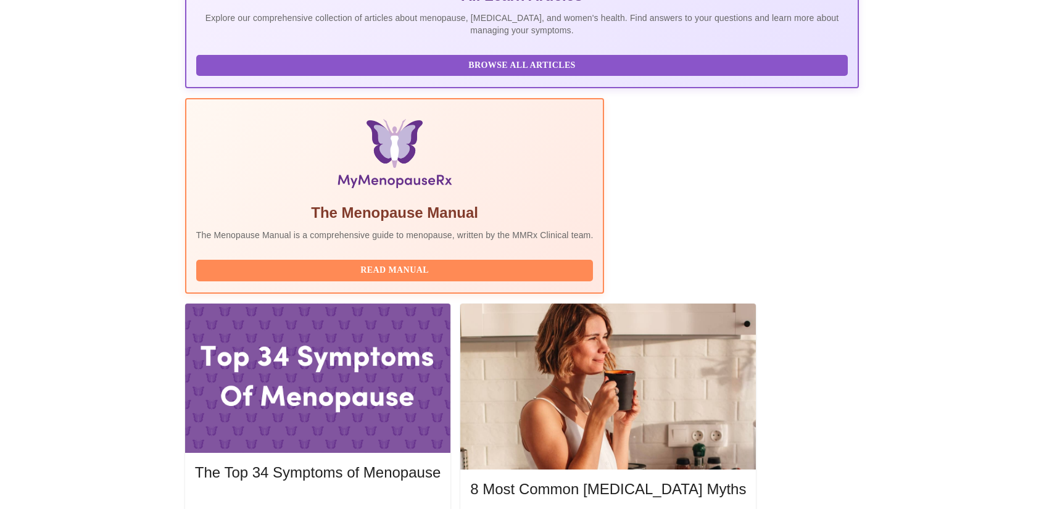
scroll to position [309, 0]
